Goal: Transaction & Acquisition: Download file/media

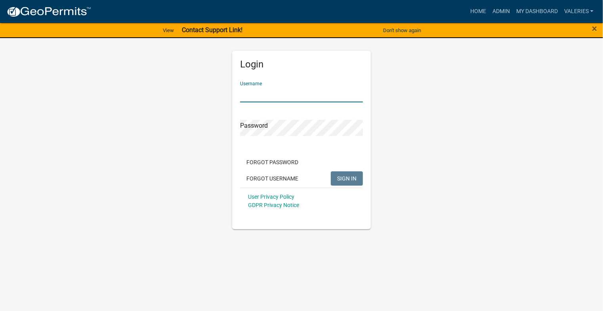
click at [269, 101] on input "Username" at bounding box center [301, 94] width 123 height 16
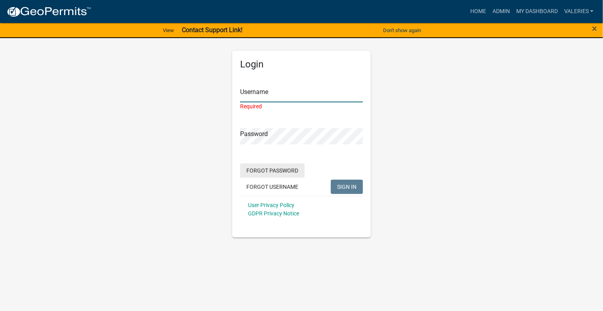
type input "valeries"
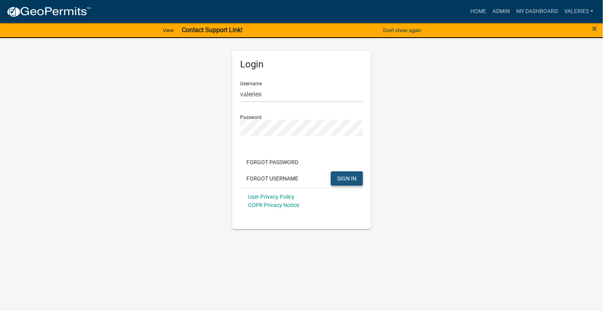
click at [352, 180] on span "SIGN IN" at bounding box center [346, 178] width 19 height 6
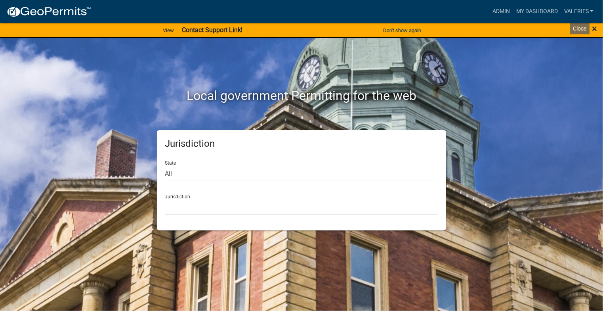
click at [596, 28] on span "×" at bounding box center [594, 28] width 5 height 11
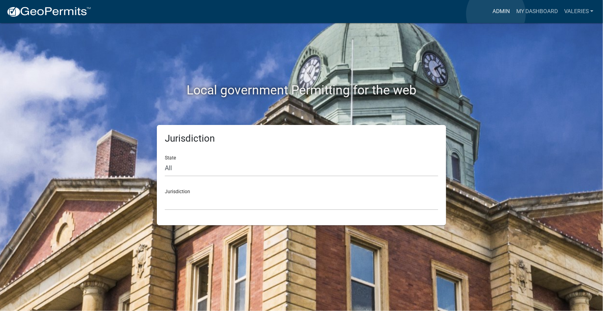
click at [496, 14] on link "Admin" at bounding box center [501, 11] width 24 height 15
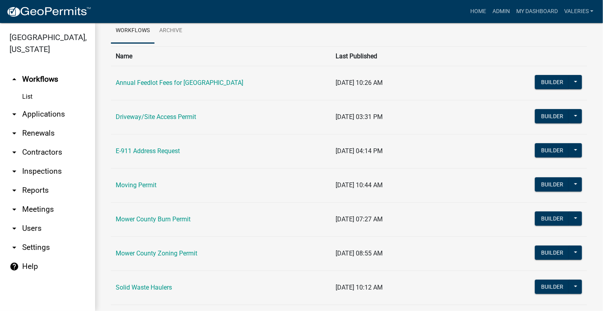
scroll to position [41, 0]
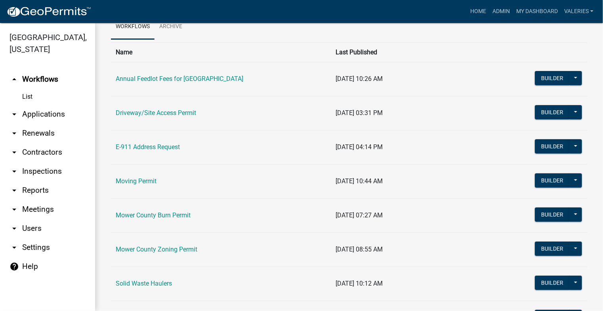
click at [15, 190] on icon "arrow_drop_down" at bounding box center [15, 190] width 10 height 10
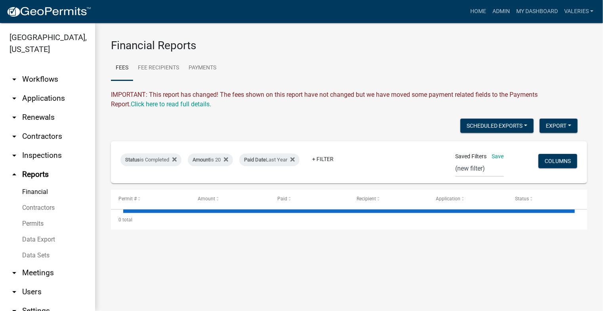
click at [43, 241] on link "Data Export" at bounding box center [47, 239] width 95 height 16
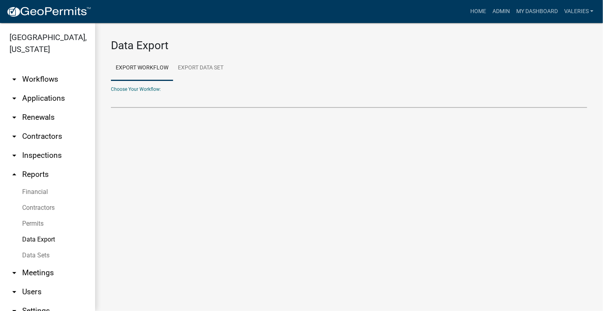
click at [189, 99] on select "Annual Feedlot Fees for Mower County Contractors Driveway/Site Access Permit E-…" at bounding box center [349, 100] width 476 height 16
select select "9: Object"
click at [111, 92] on select "Annual Feedlot Fees for Mower County Contractors Driveway/Site Access Permit E-…" at bounding box center [349, 100] width 476 height 16
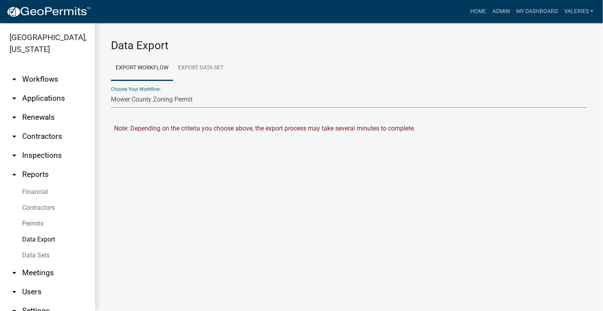
click at [238, 96] on select "Annual Feedlot Fees for Mower County Contractors Driveway/Site Access Permit E-…" at bounding box center [349, 100] width 476 height 16
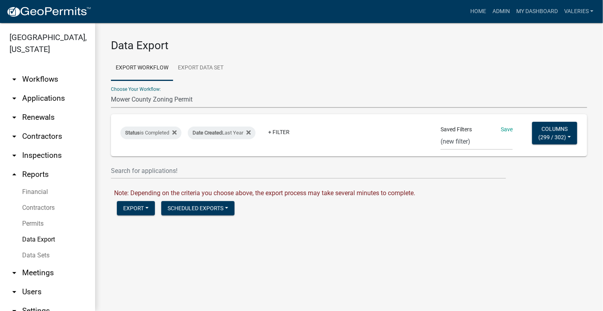
click at [111, 92] on select "Annual Feedlot Fees for Mower County Contractors Driveway/Site Access Permit E-…" at bounding box center [349, 100] width 476 height 16
click at [468, 146] on select "[PERSON_NAME] ZP Driveway Export Check Zoning Permit Dwellings Zoning Sh/FP Bur…" at bounding box center [477, 142] width 72 height 16
click at [441, 134] on select "[PERSON_NAME] ZP Driveway Export Check Zoning Permit Dwellings Zoning Sh/FP Bur…" at bounding box center [477, 142] width 72 height 16
click at [457, 141] on select "[PERSON_NAME] ZP Driveway Export Check Zoning Permit Dwellings Zoning Sh/FP Bur…" at bounding box center [480, 142] width 72 height 16
select select "12: 2c8c1b52-967d-49a6-a825-69524d77593e"
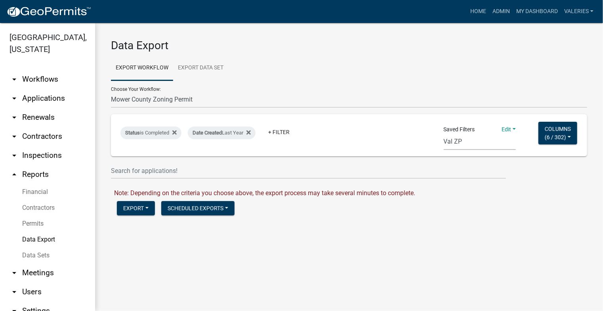
click at [444, 134] on select "[PERSON_NAME] ZP Driveway Export Check Zoning Permit Dwellings Zoning Sh/FP Bur…" at bounding box center [480, 142] width 72 height 16
click at [246, 134] on div "Date Created Current Year" at bounding box center [225, 132] width 74 height 13
select select "this_1_years"
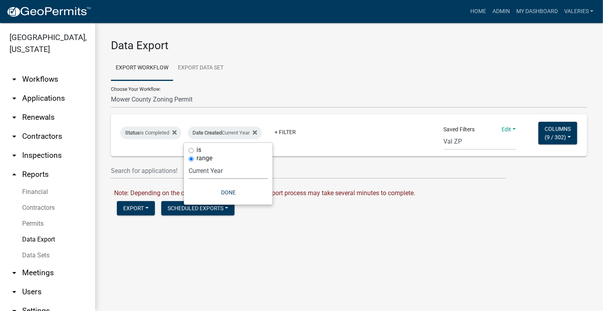
click at [208, 172] on select "[DATE] [DATE] Current Week Previous Week Current Month Last Month Current Calen…" at bounding box center [228, 170] width 79 height 16
click at [189, 162] on select "[DATE] [DATE] Current Week Previous Week Current Month Last Month Current Calen…" at bounding box center [228, 170] width 79 height 16
click at [132, 211] on button "Export" at bounding box center [136, 208] width 38 height 14
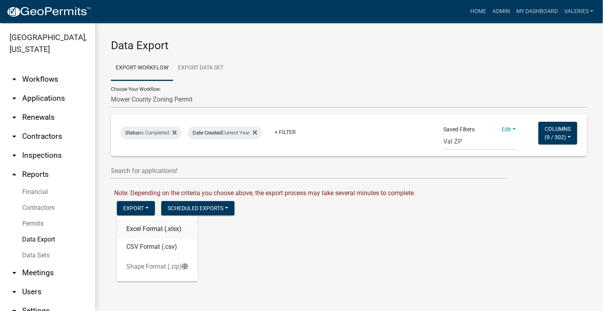
click at [145, 231] on button "Excel Format (.xlsx)" at bounding box center [157, 228] width 81 height 19
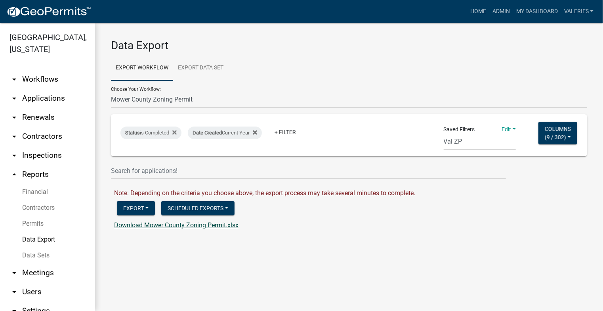
click at [170, 226] on link "Download Mower County Zoning Permit.xlsx" at bounding box center [176, 225] width 124 height 8
click at [248, 131] on div "Date Created Current Year" at bounding box center [225, 132] width 74 height 13
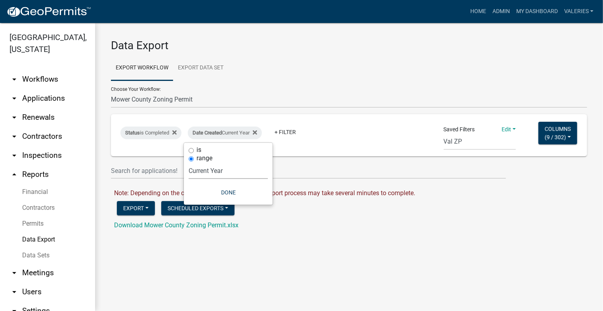
click at [217, 175] on select "[DATE] [DATE] Current Week Previous Week Current Month Last Month Current Calen…" at bounding box center [228, 170] width 79 height 16
select select "previous_1_years"
click at [189, 162] on select "[DATE] [DATE] Current Week Previous Week Current Month Last Month Current Calen…" at bounding box center [228, 170] width 79 height 16
click at [223, 193] on button "Done" at bounding box center [224, 192] width 79 height 14
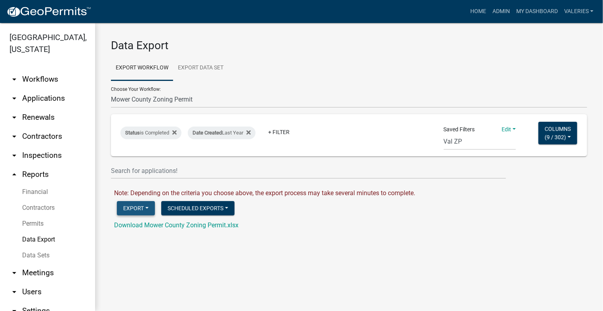
click at [128, 209] on button "Export" at bounding box center [136, 208] width 38 height 14
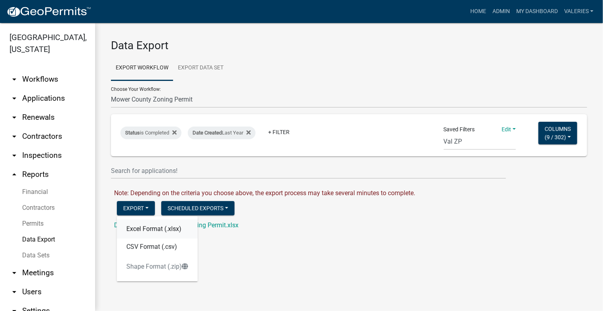
click at [142, 226] on button "Excel Format (.xlsx)" at bounding box center [157, 228] width 81 height 19
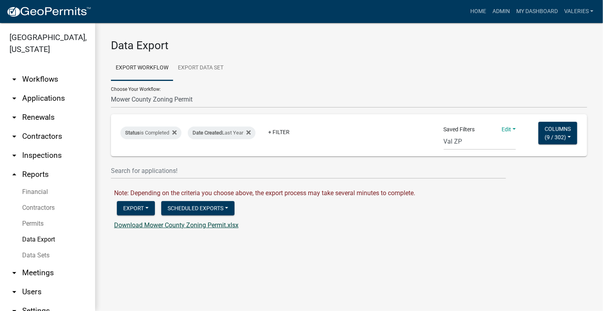
click at [174, 225] on link "Download Mower County Zoning Permit.xlsx" at bounding box center [176, 225] width 124 height 8
